Goal: Transaction & Acquisition: Purchase product/service

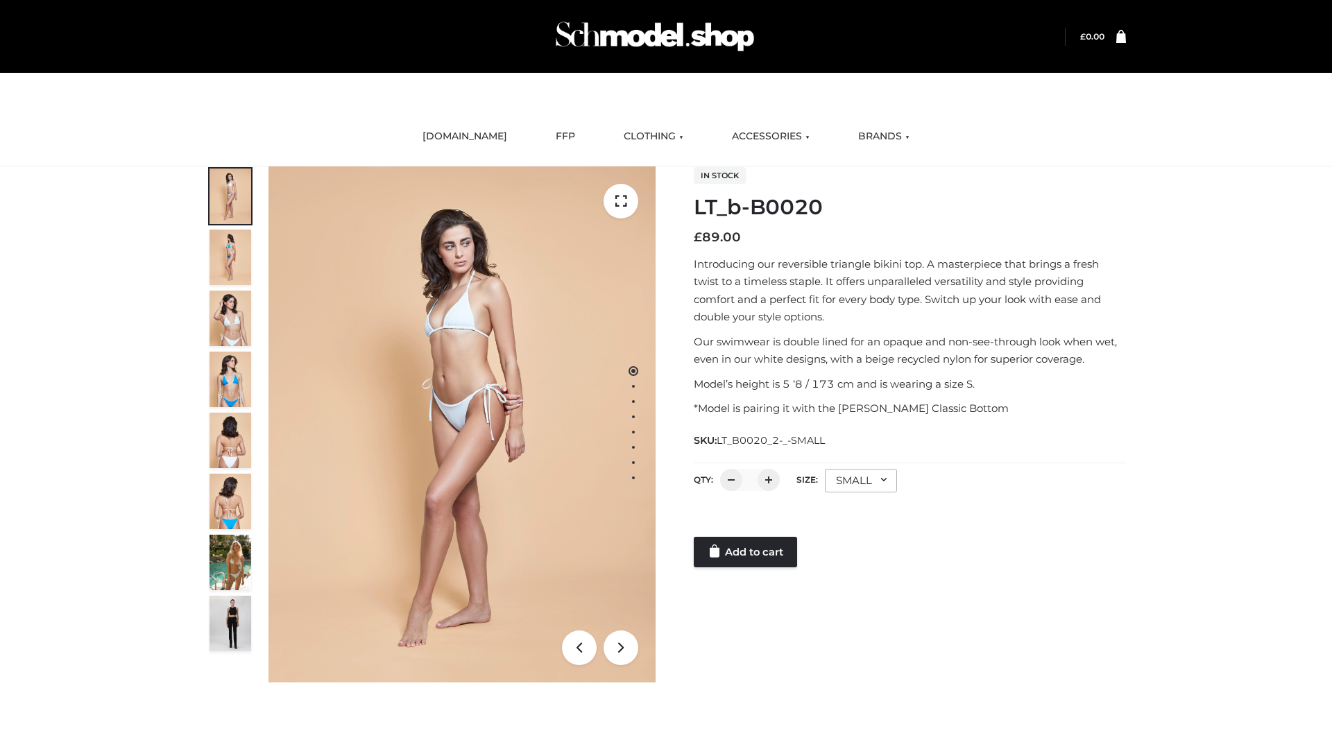
click at [746, 552] on link "Add to cart" at bounding box center [745, 552] width 103 height 31
